Goal: Task Accomplishment & Management: Complete application form

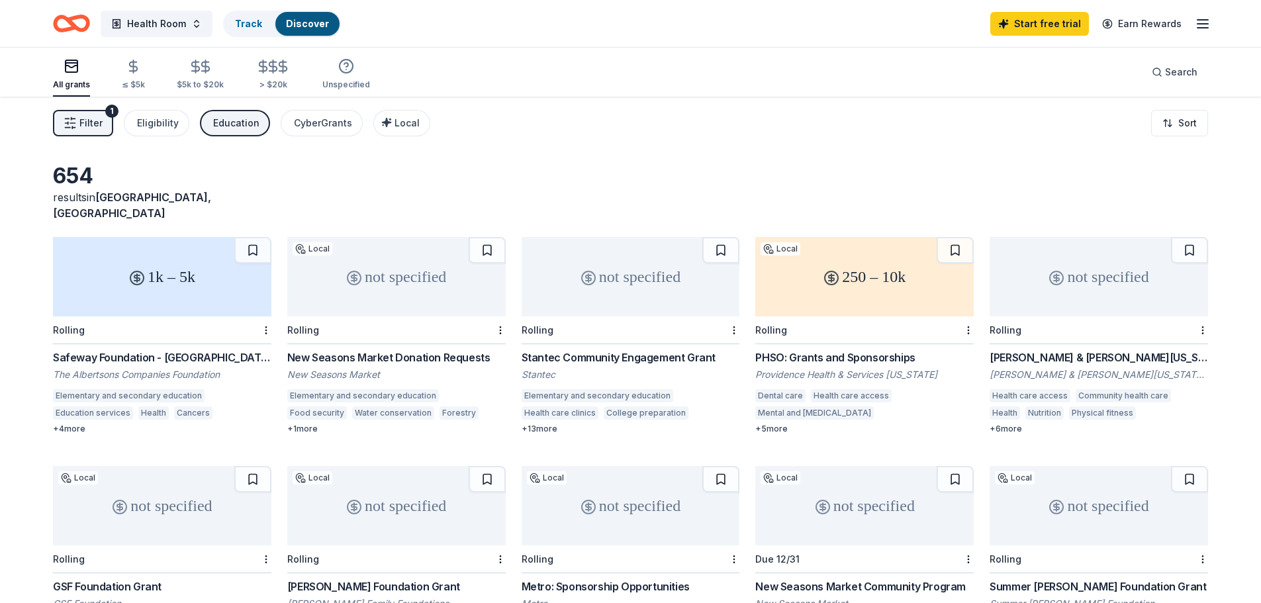
click at [430, 350] on div "New Seasons Market Donation Requests" at bounding box center [396, 358] width 218 height 16
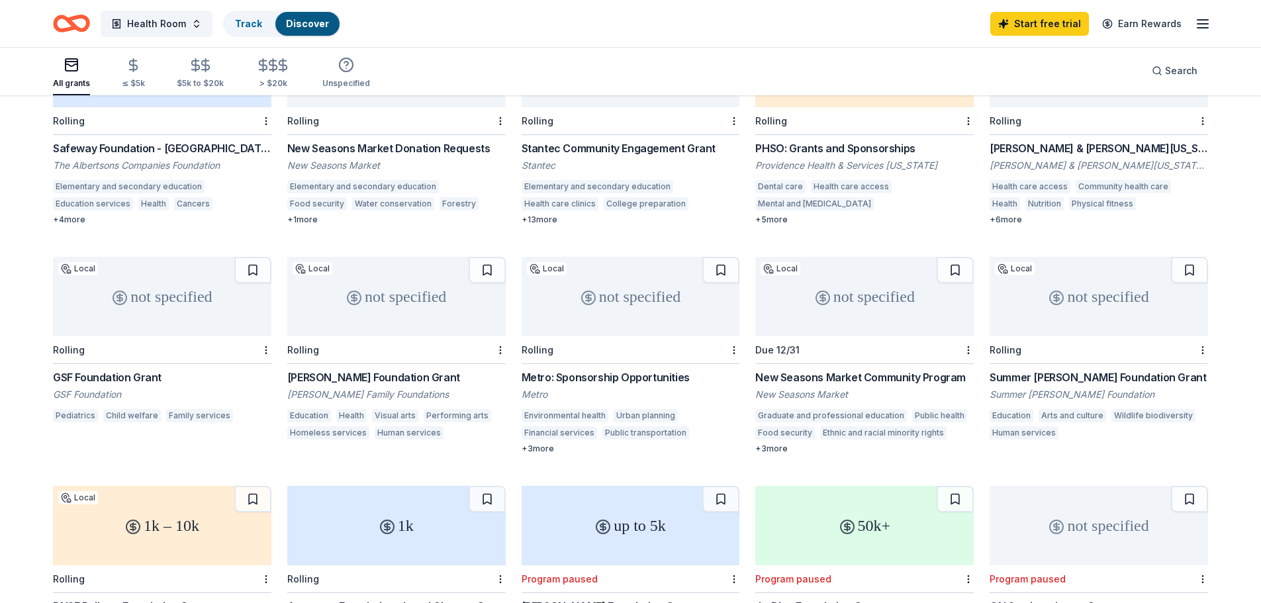
scroll to position [132, 0]
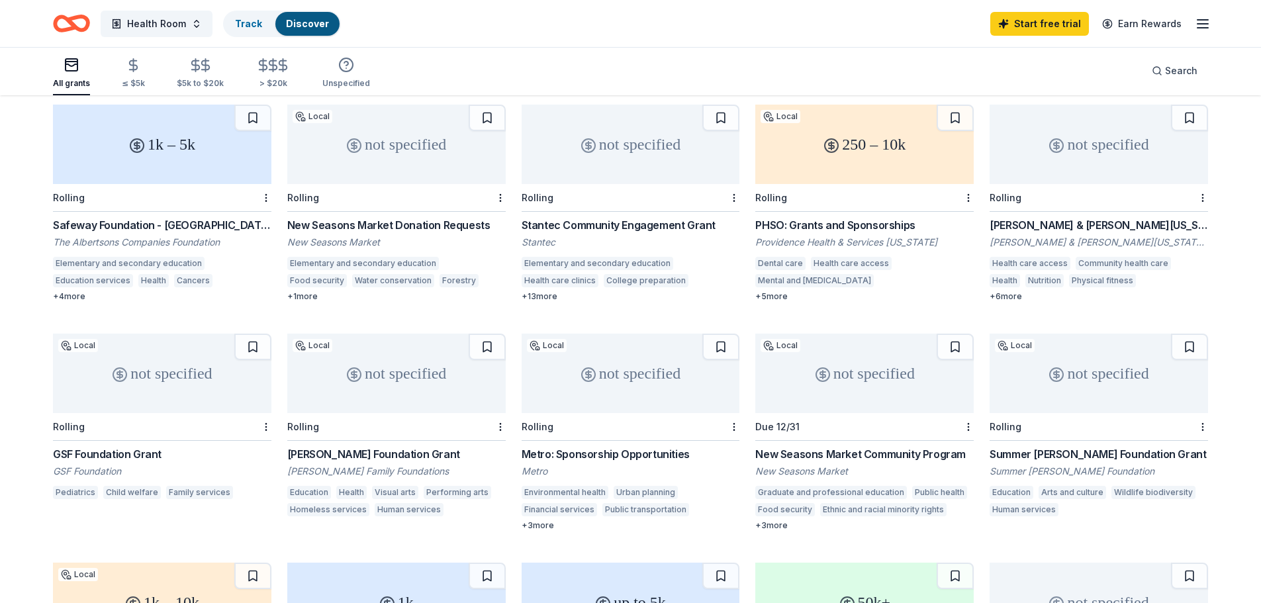
click at [129, 236] on div "The Albertsons Companies Foundation" at bounding box center [162, 242] width 218 height 13
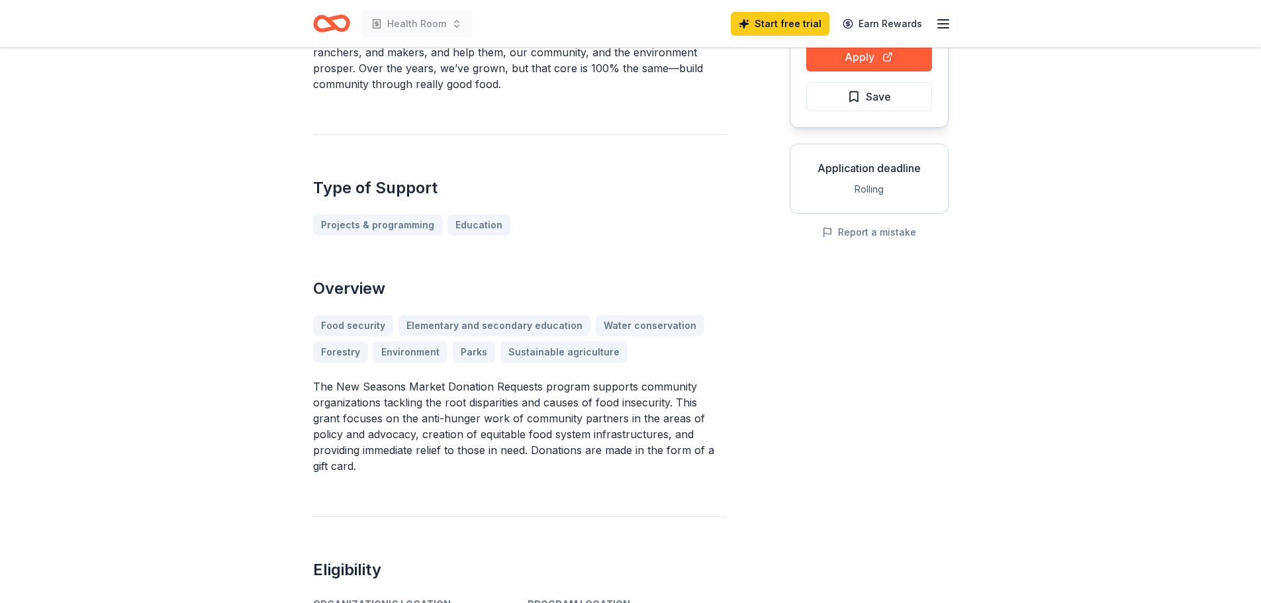
scroll to position [132, 0]
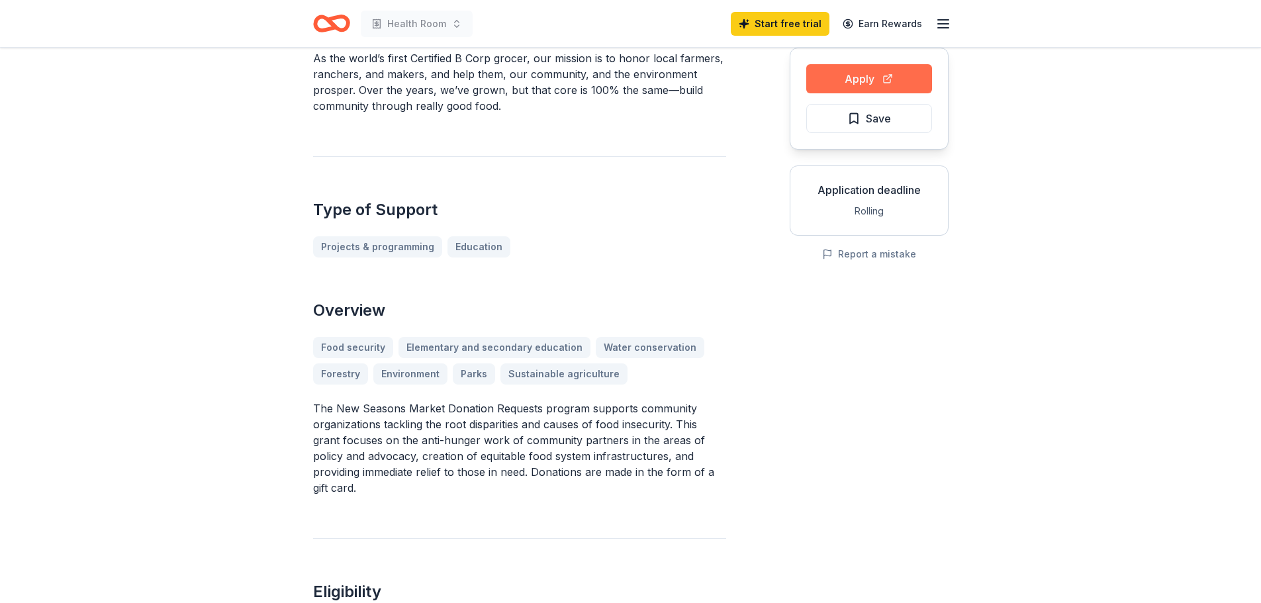
click at [903, 81] on button "Apply" at bounding box center [869, 78] width 126 height 29
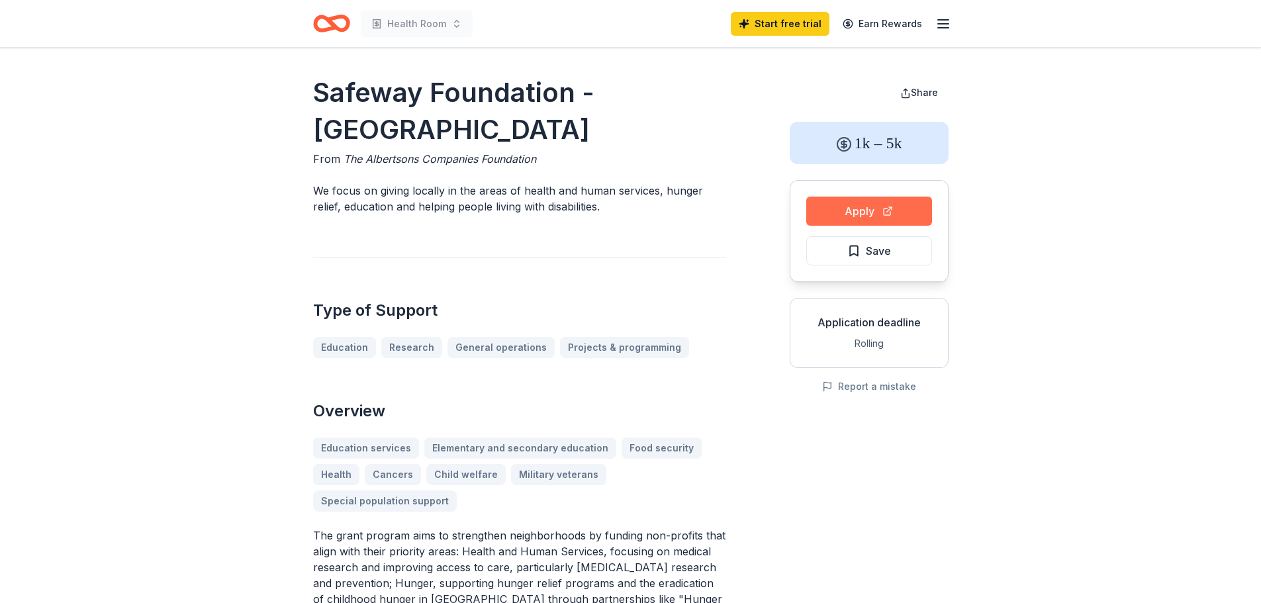
click at [882, 214] on button "Apply" at bounding box center [869, 211] width 126 height 29
